Goal: Navigation & Orientation: Find specific page/section

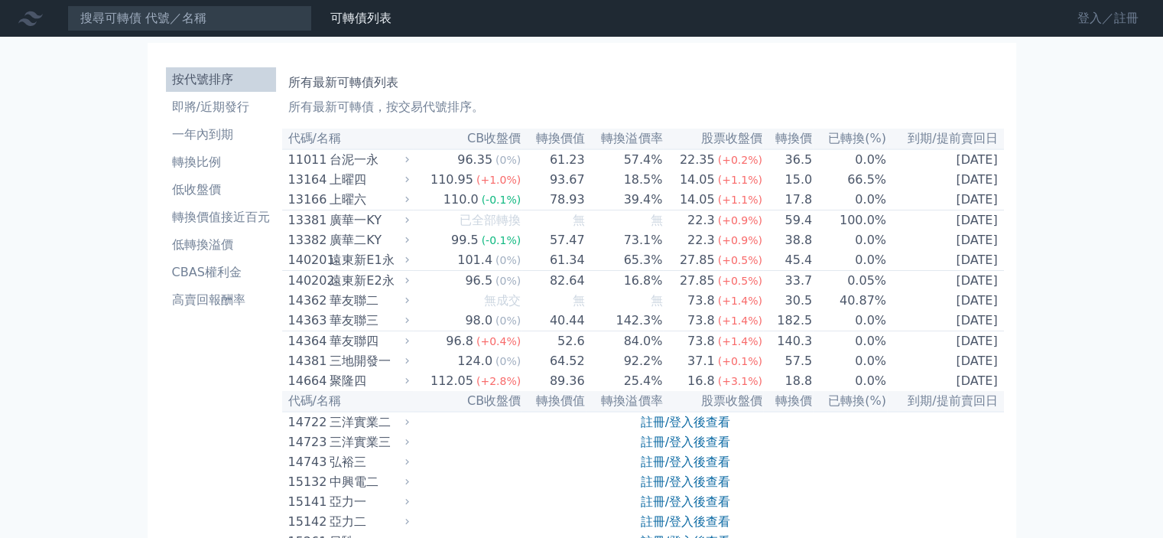
click at [1113, 13] on link "登入／註冊" at bounding box center [1109, 18] width 86 height 24
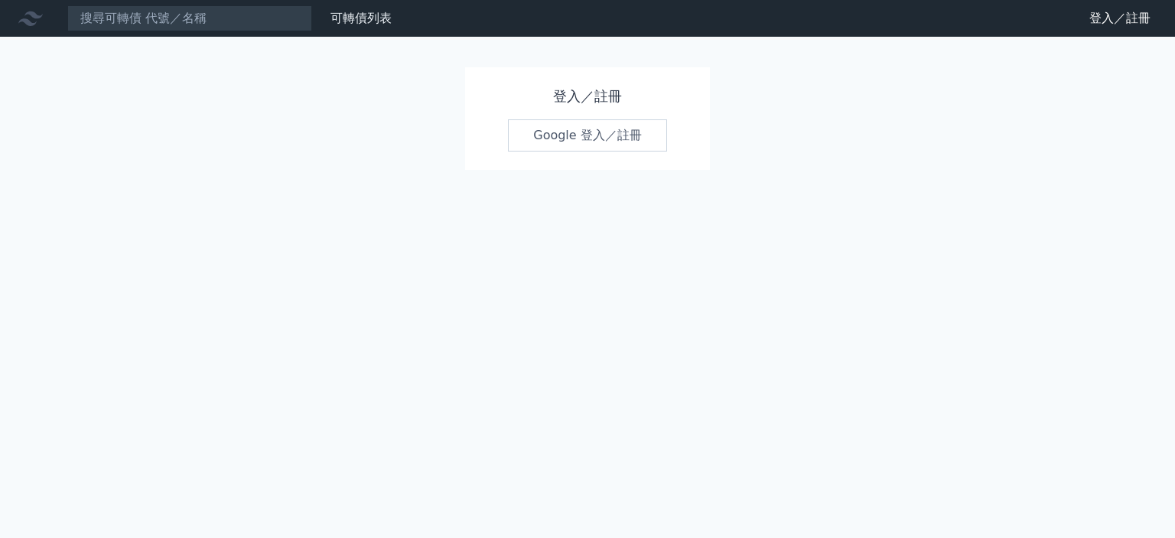
click at [584, 146] on link "Google 登入／註冊" at bounding box center [587, 135] width 159 height 32
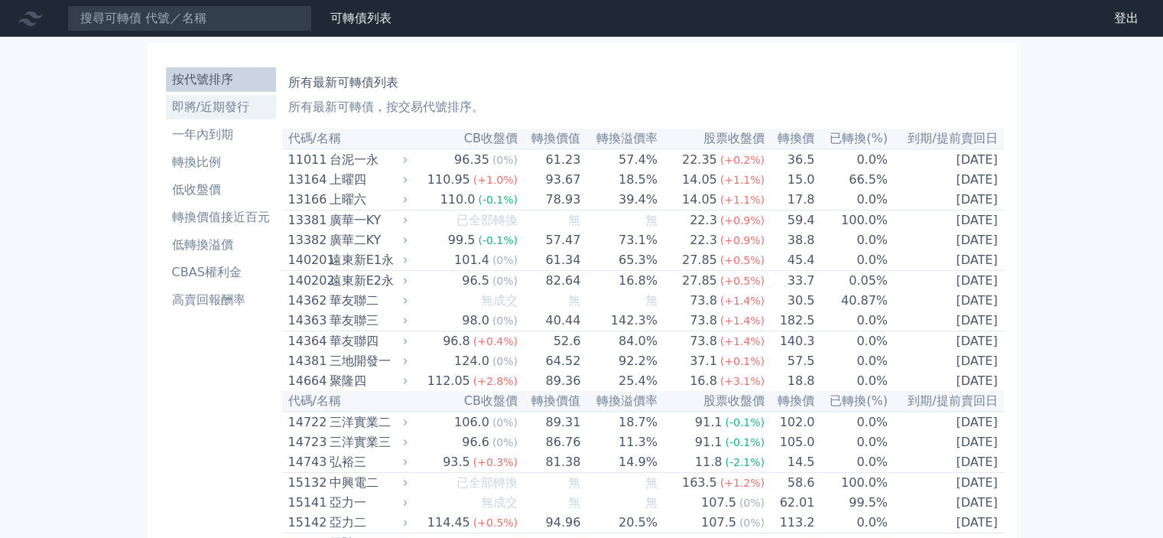
click at [236, 102] on li "即將/近期發行" at bounding box center [221, 107] width 110 height 18
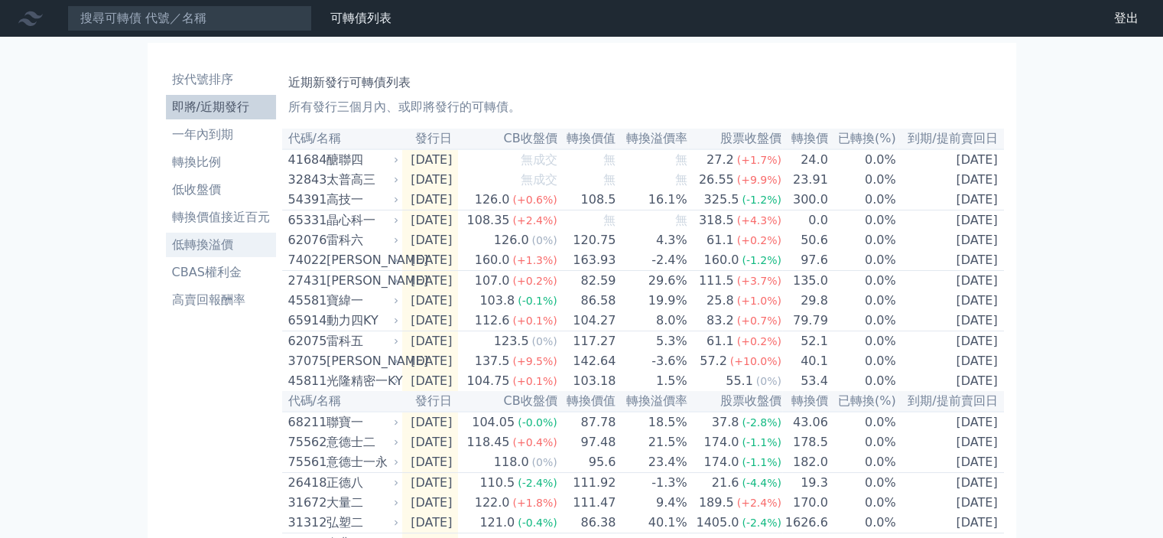
click at [233, 244] on li "低轉換溢價" at bounding box center [221, 245] width 110 height 18
